Goal: Task Accomplishment & Management: Complete application form

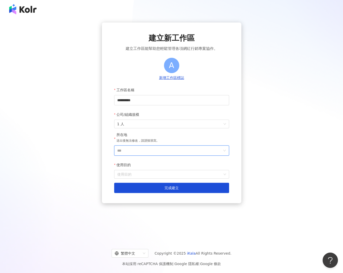
click at [136, 151] on input "***" at bounding box center [169, 150] width 105 height 10
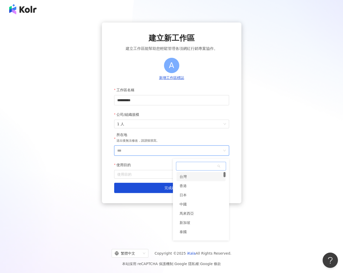
click at [187, 175] on div "台灣" at bounding box center [200, 176] width 49 height 9
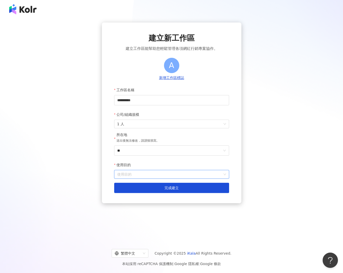
click at [139, 178] on input "使用目的" at bounding box center [171, 174] width 109 height 8
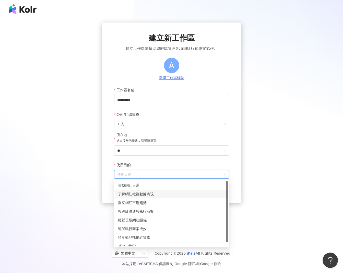
click at [136, 190] on div "了解網紅社群數據表現" at bounding box center [171, 193] width 113 height 9
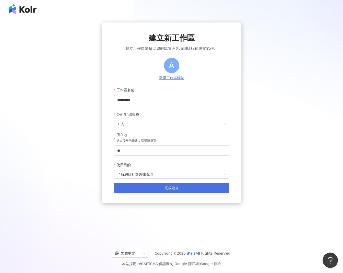
click at [134, 189] on button "完成建立" at bounding box center [171, 187] width 115 height 10
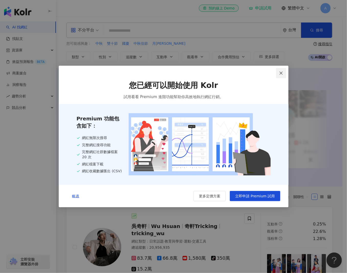
click at [284, 73] on span "Close" at bounding box center [281, 73] width 10 height 4
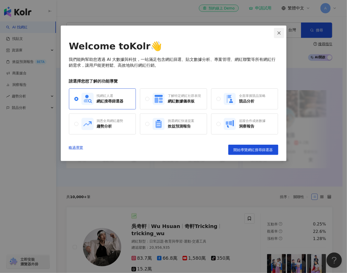
click at [278, 35] on button "Close" at bounding box center [279, 33] width 10 height 10
